Goal: Information Seeking & Learning: Find specific fact

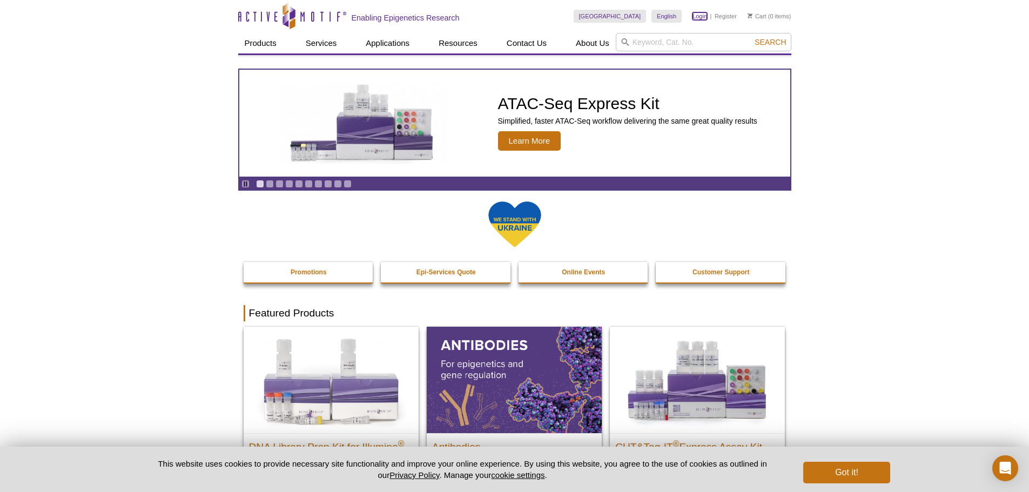
click at [701, 17] on link "Login" at bounding box center [700, 16] width 15 height 8
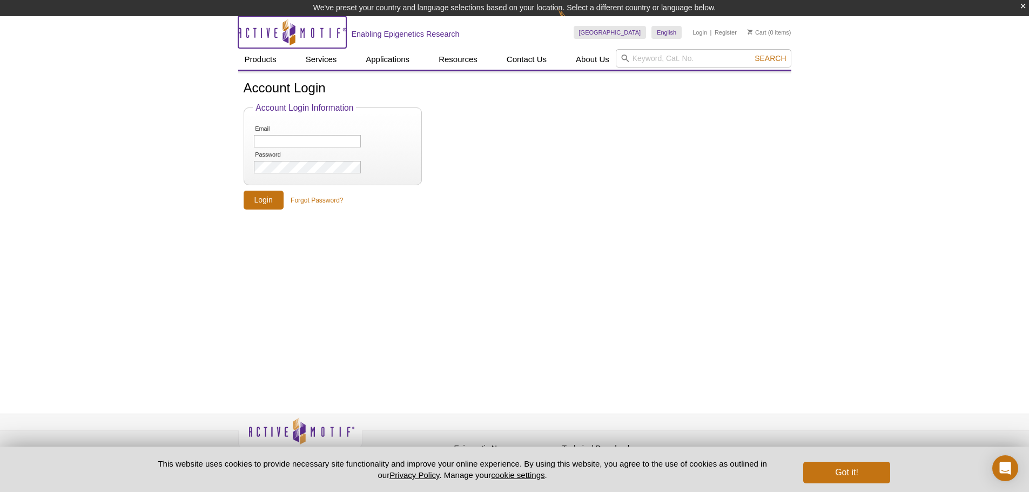
click at [285, 32] on icon at bounding box center [286, 36] width 6 height 14
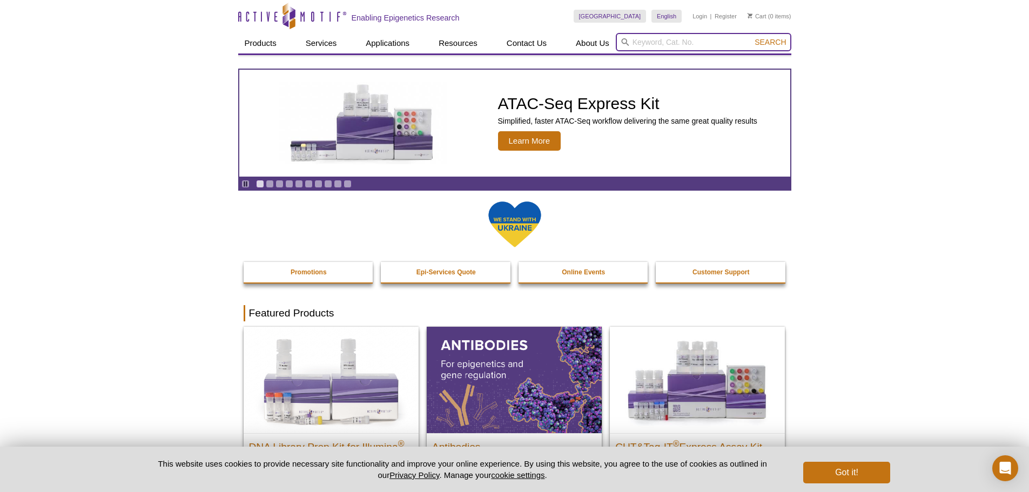
paste input "https://www.activemotif.com/"
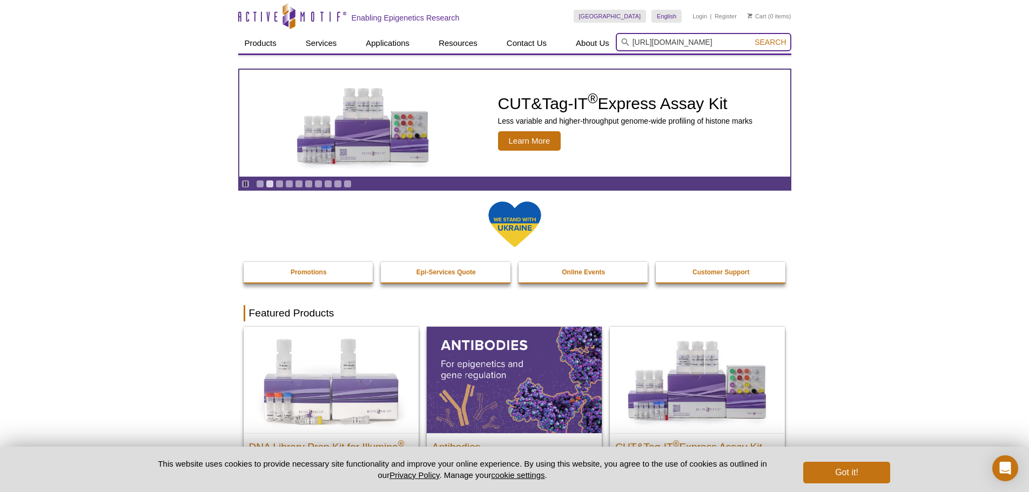
click at [735, 40] on input "https://www.activemotif.com/" at bounding box center [704, 42] width 176 height 18
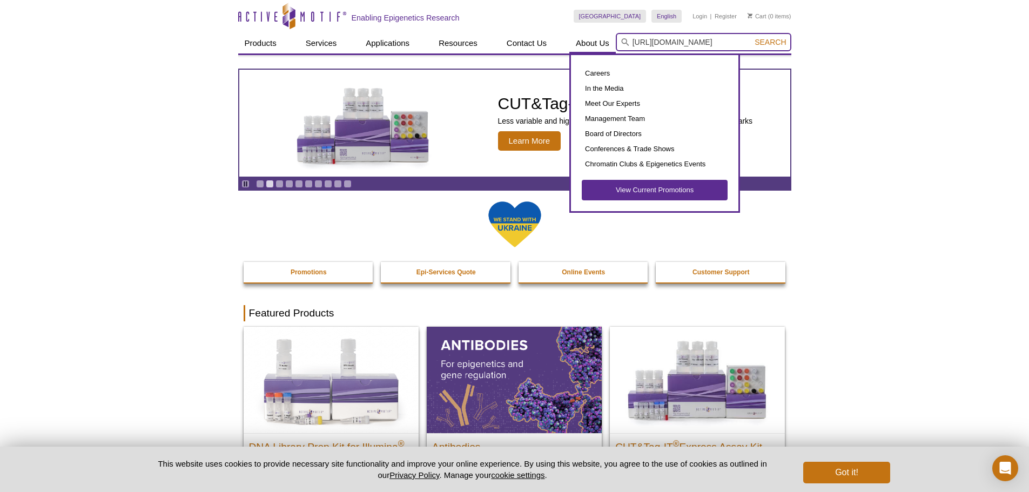
drag, startPoint x: 737, startPoint y: 43, endPoint x: 611, endPoint y: 42, distance: 126.4
click at [611, 42] on div "Products ChIP Assays ChIP Accessory Products ChIP Kits ChIP-Validated Antibodie…" at bounding box center [514, 43] width 553 height 21
paste input "61757"
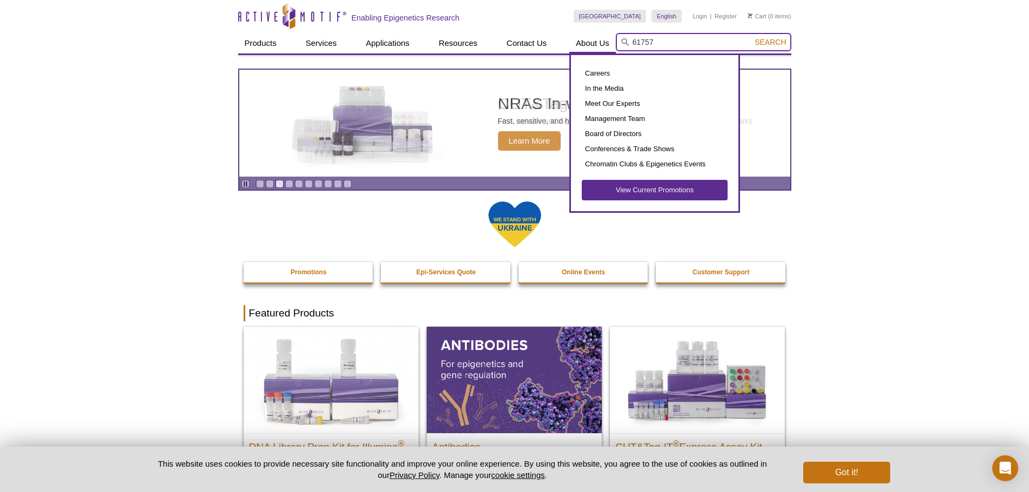
type input "61757"
click at [752, 37] on button "Search" at bounding box center [771, 42] width 38 height 10
